Goal: Task Accomplishment & Management: Complete application form

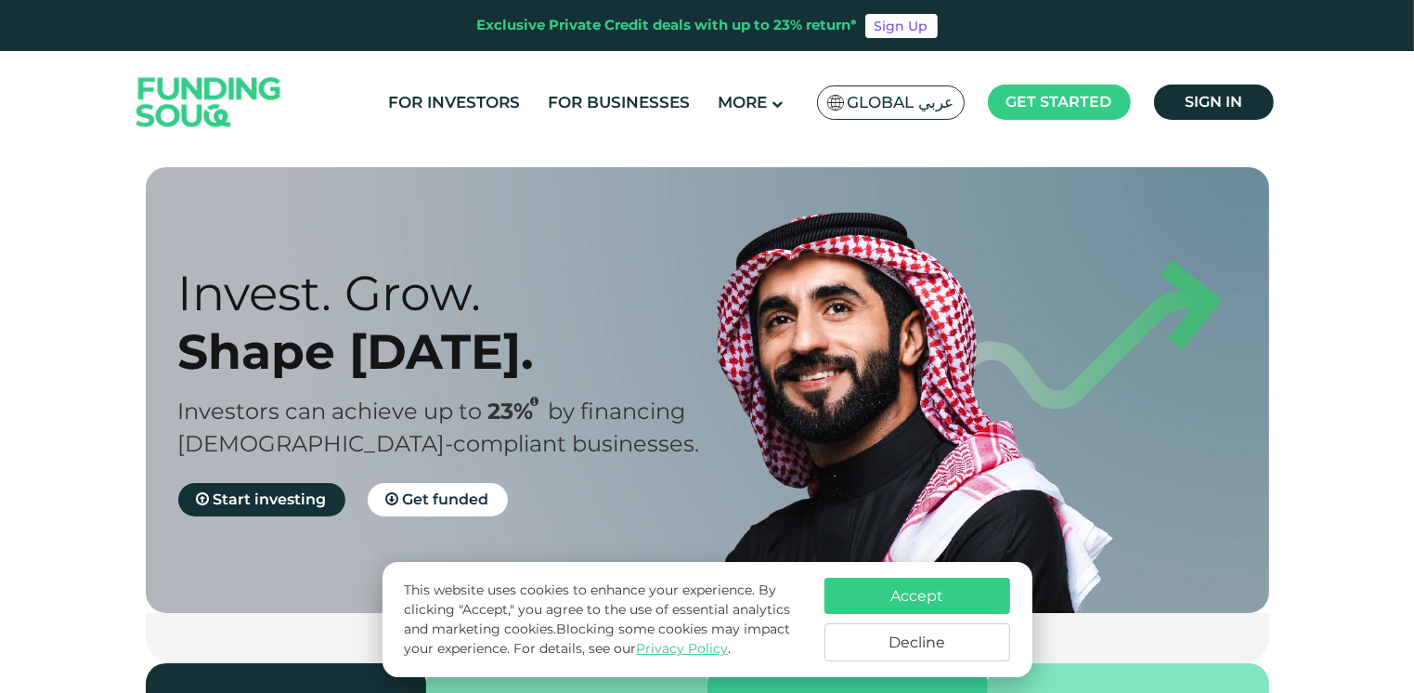
click at [943, 594] on button "Accept" at bounding box center [917, 595] width 186 height 36
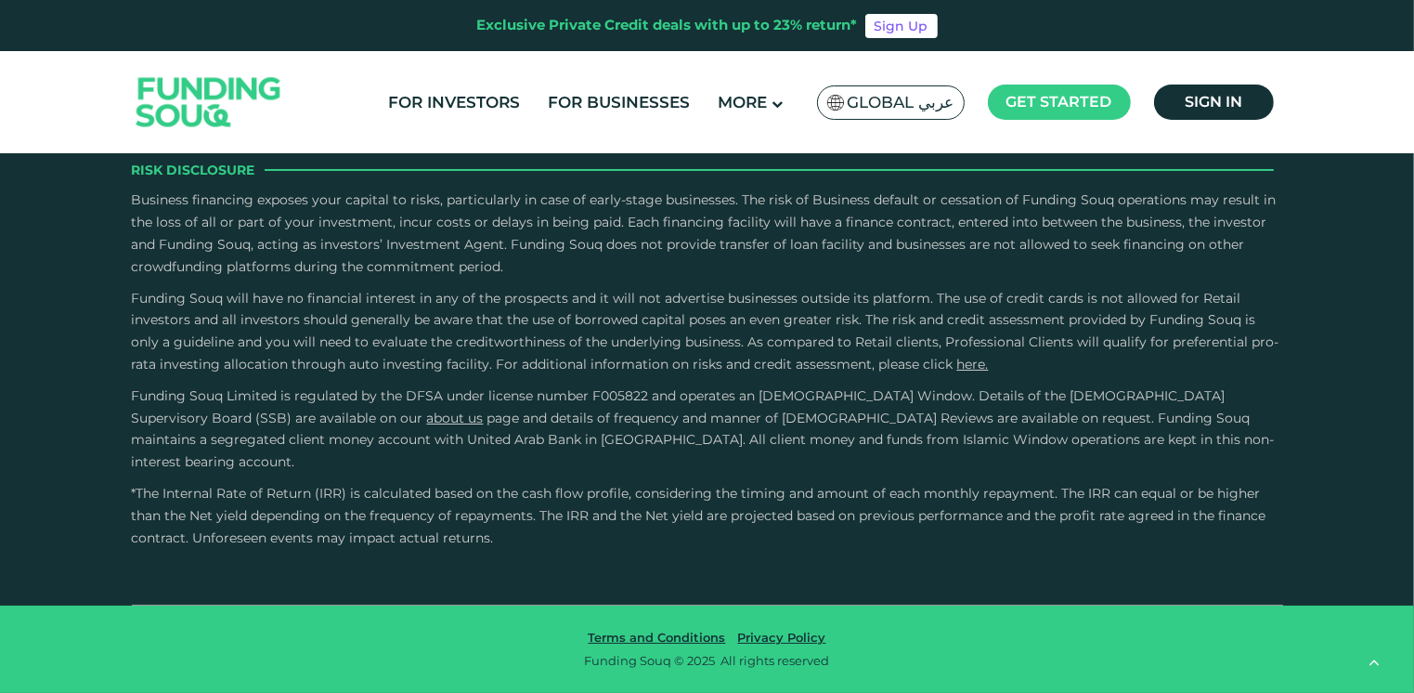
scroll to position [3206, 0]
type tc-range-slider "5"
drag, startPoint x: 746, startPoint y: 409, endPoint x: 824, endPoint y: 417, distance: 77.5
type tc-range-slider "1000000"
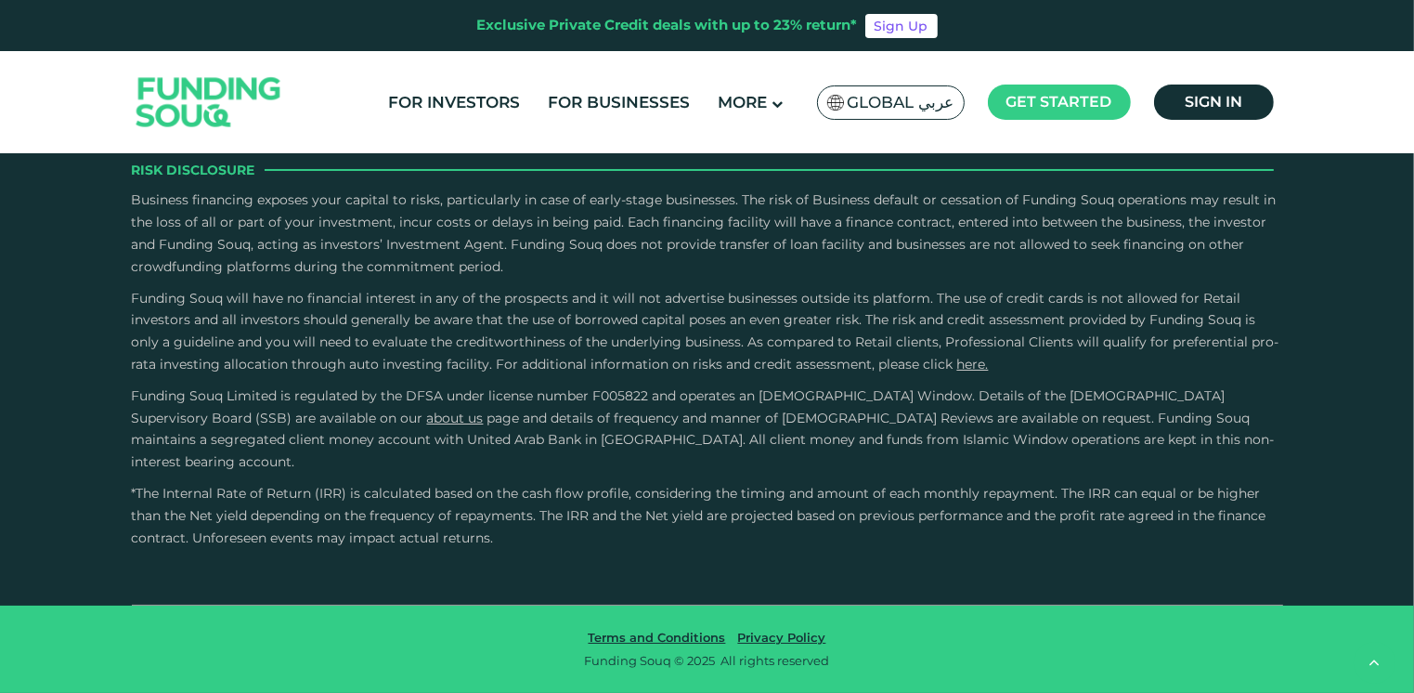
drag, startPoint x: 219, startPoint y: 406, endPoint x: 486, endPoint y: 410, distance: 267.4
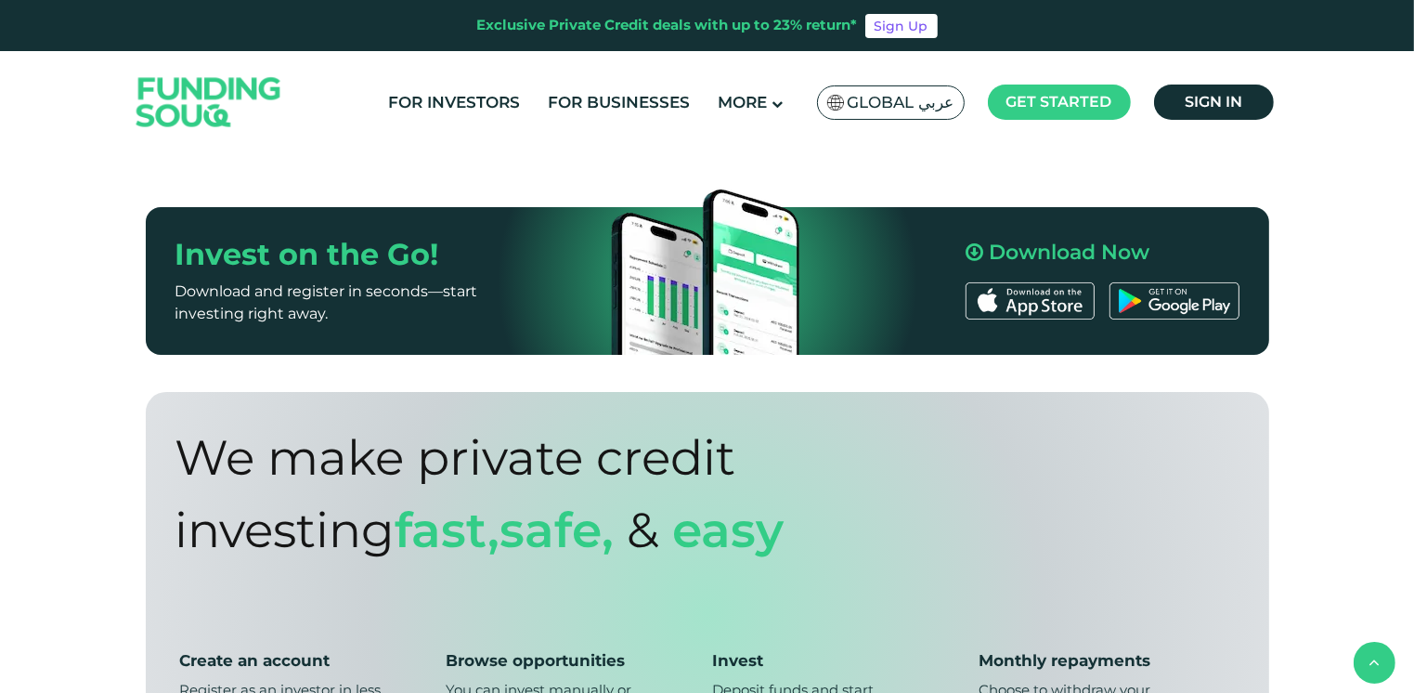
scroll to position [998, 0]
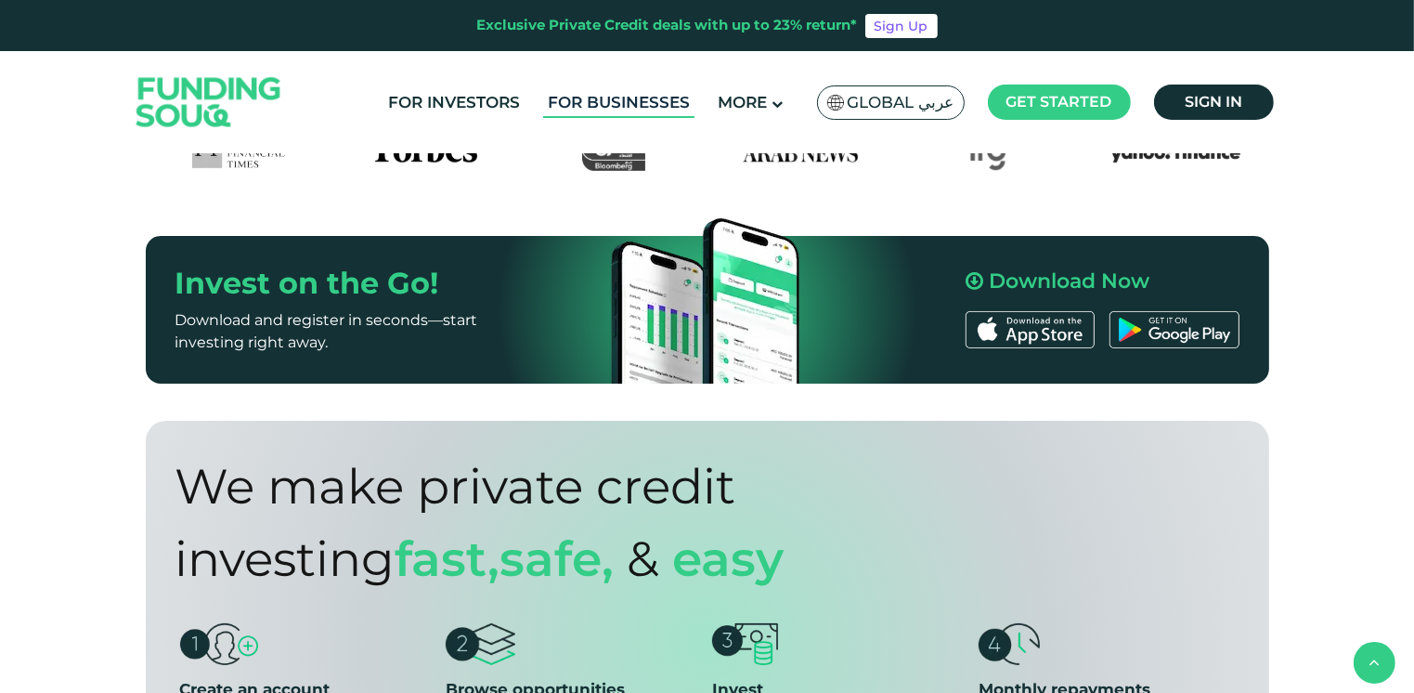
click at [637, 98] on link "For Businesses" at bounding box center [618, 102] width 151 height 31
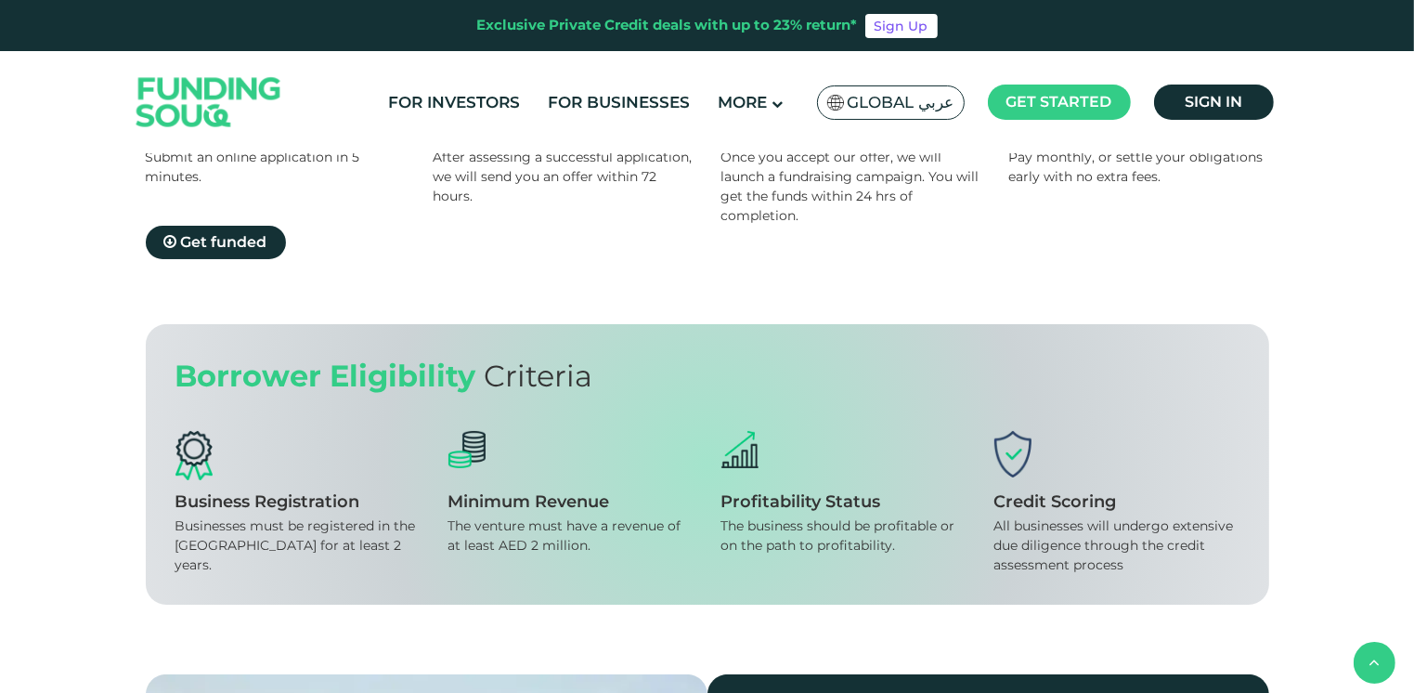
scroll to position [1047, 0]
